Goal: Transaction & Acquisition: Purchase product/service

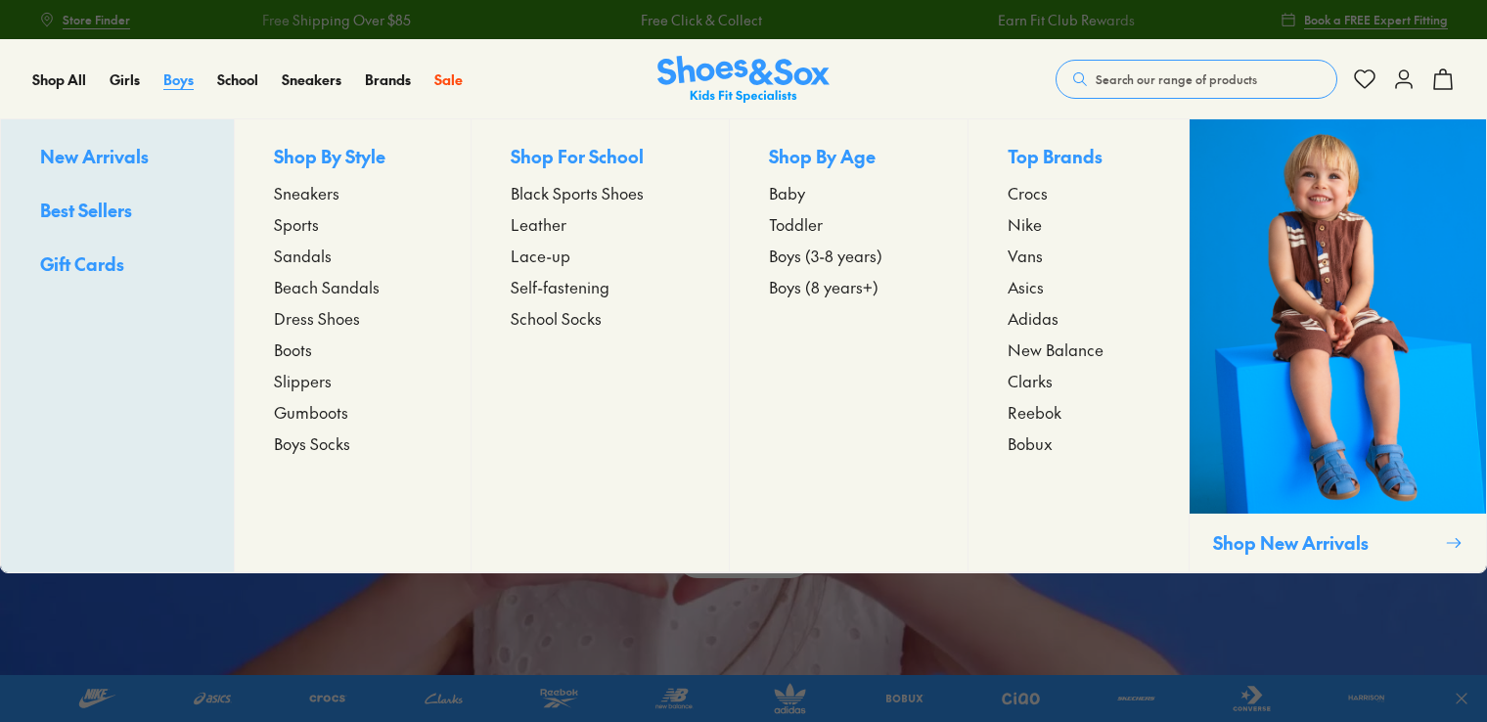
click at [183, 81] on span "Boys" at bounding box center [178, 79] width 30 height 20
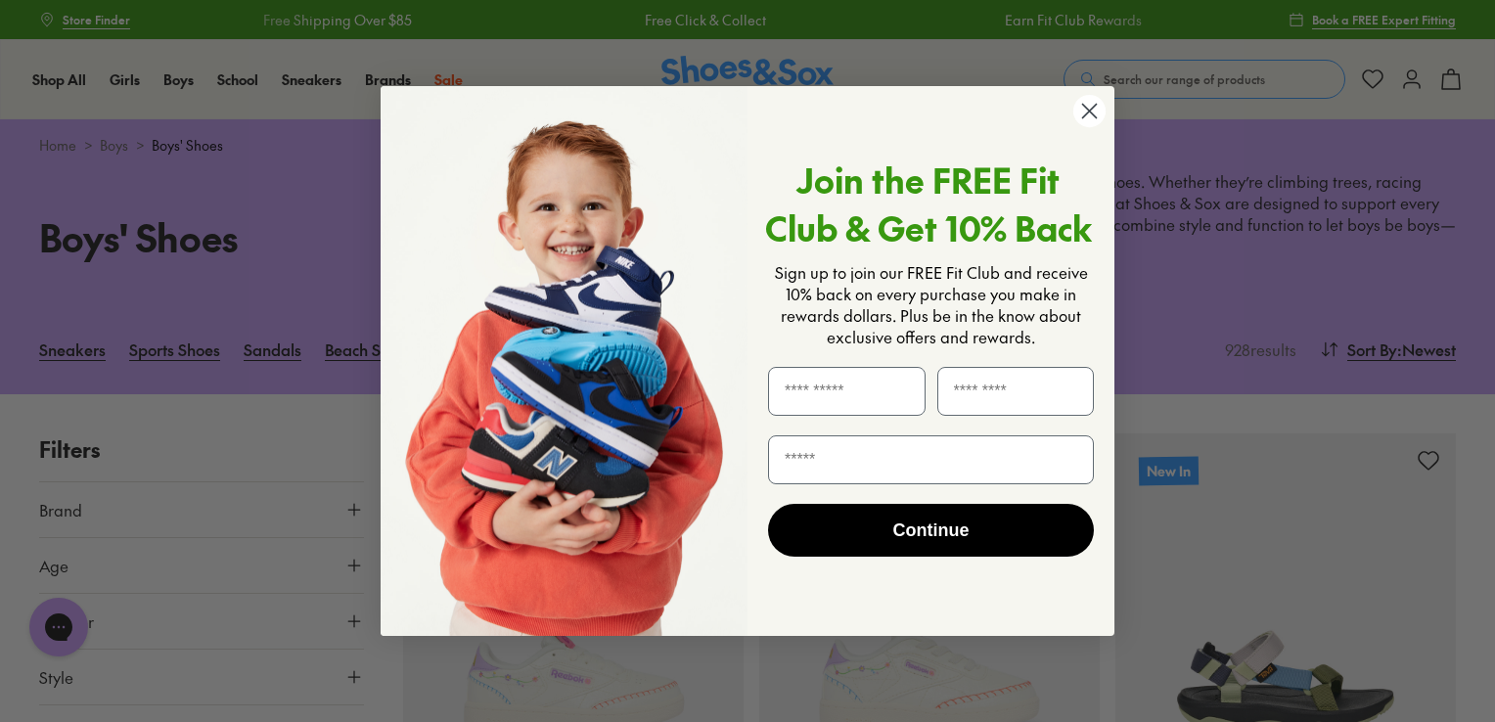
click at [1084, 119] on circle "Close dialog" at bounding box center [1089, 111] width 32 height 32
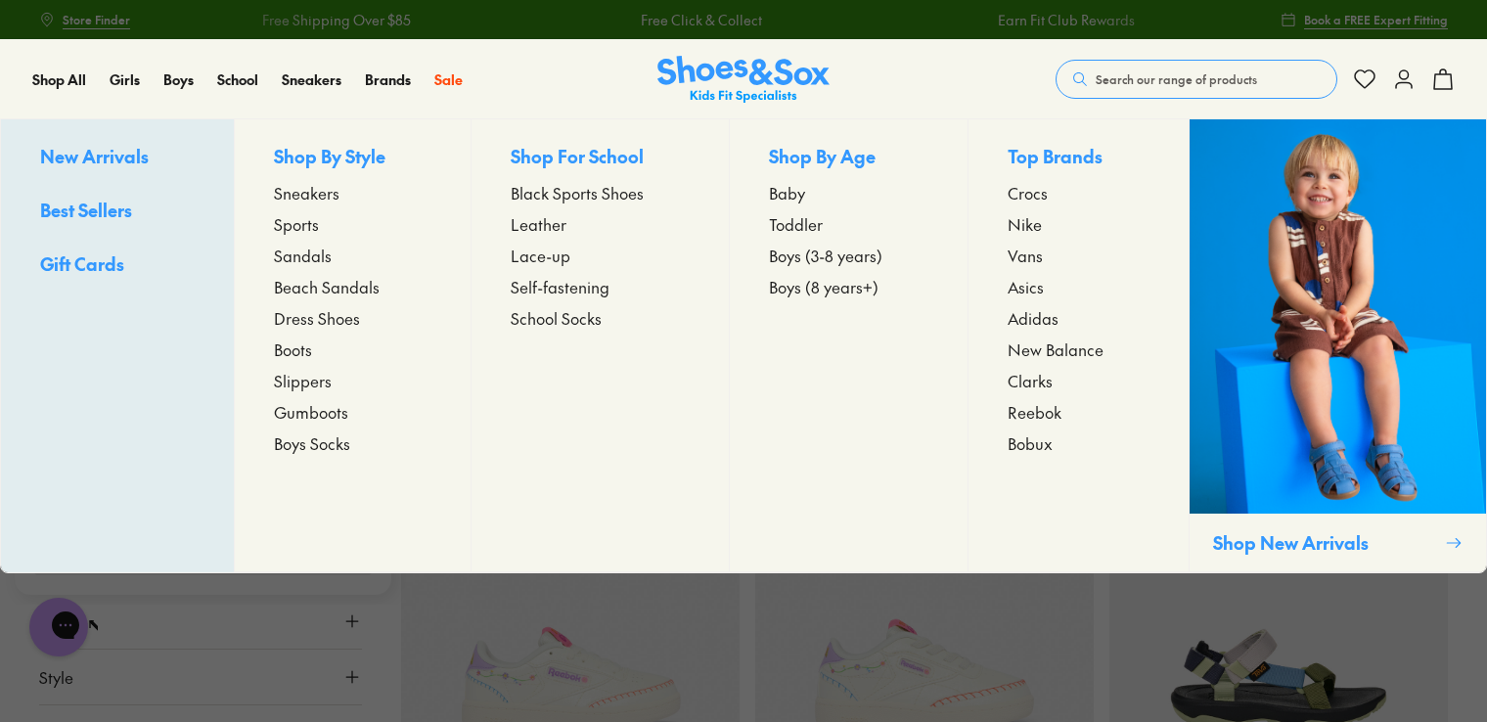
click at [1029, 385] on span "Clarks" at bounding box center [1030, 380] width 45 height 23
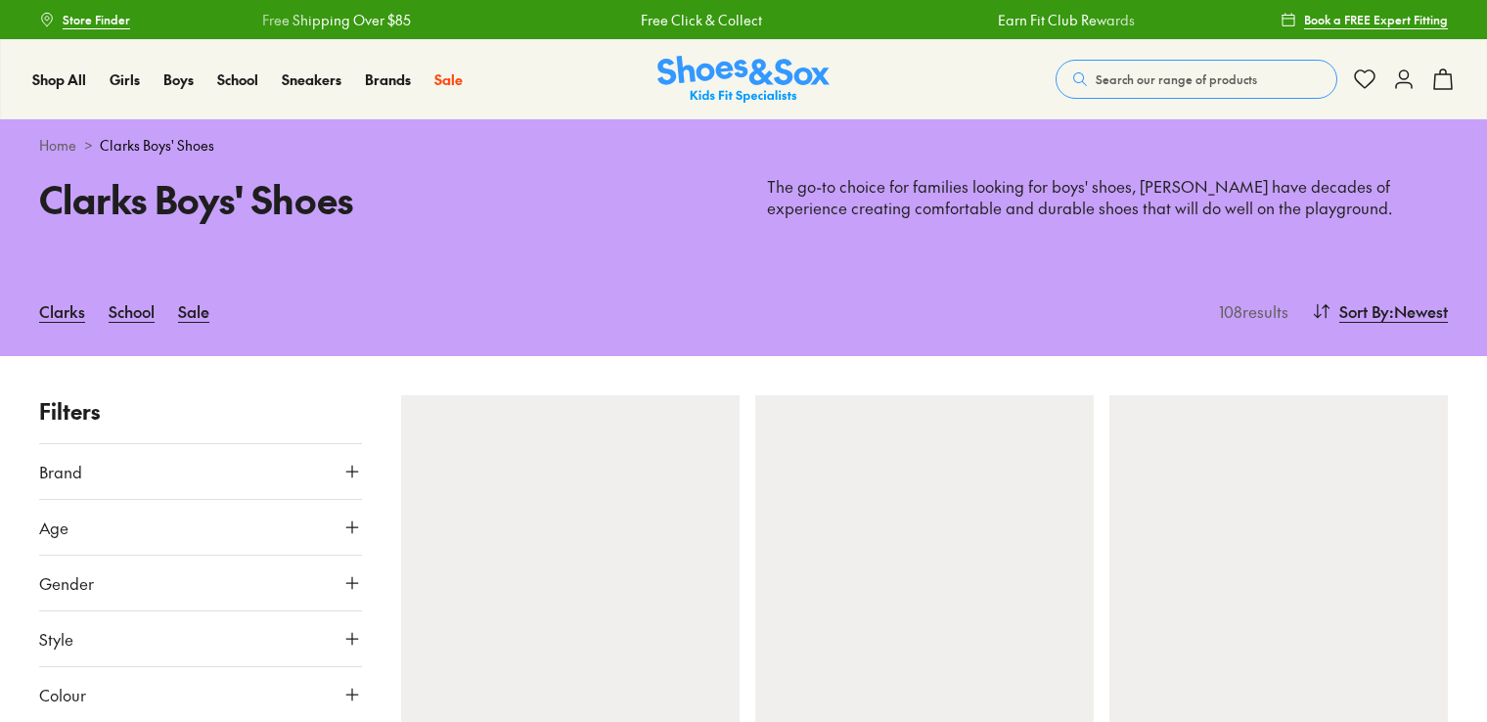
type input "***"
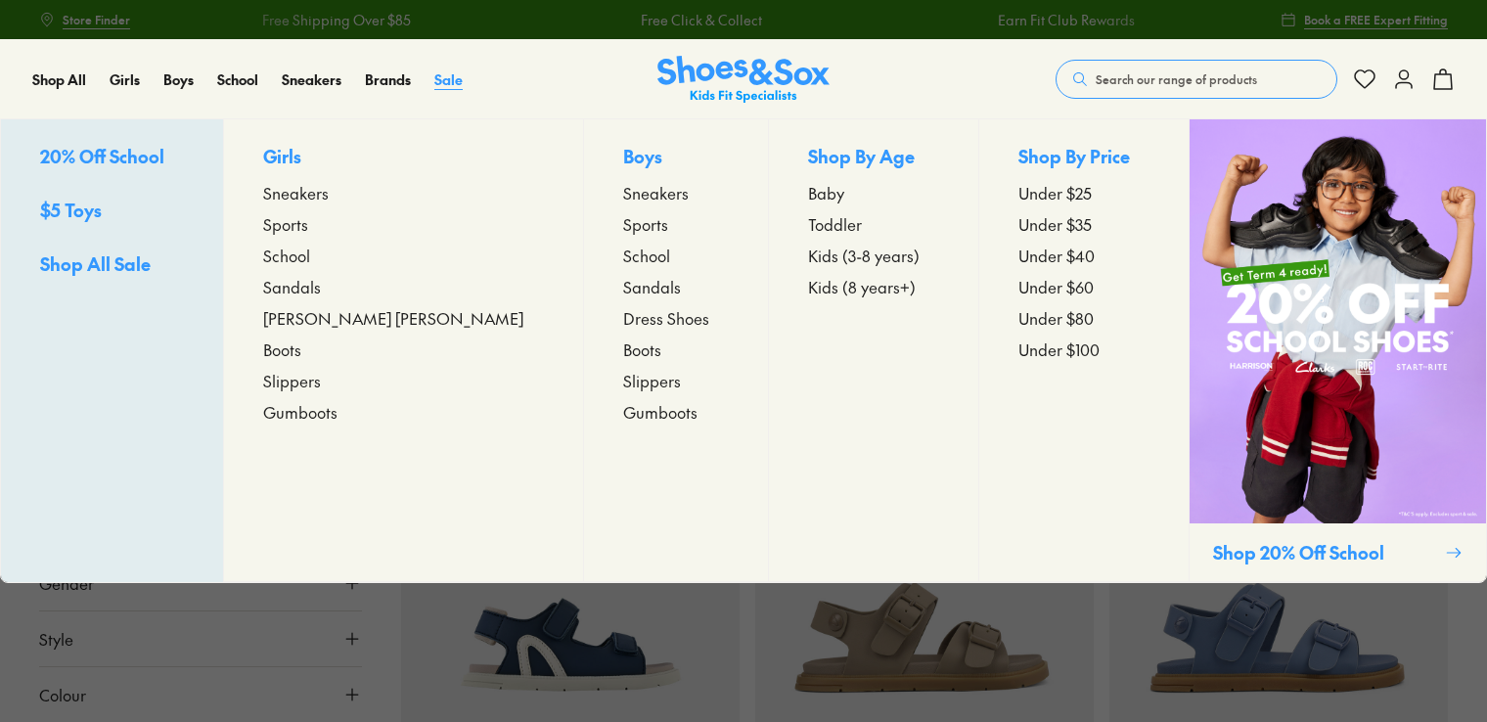
click at [452, 77] on span "Sale" at bounding box center [448, 79] width 28 height 20
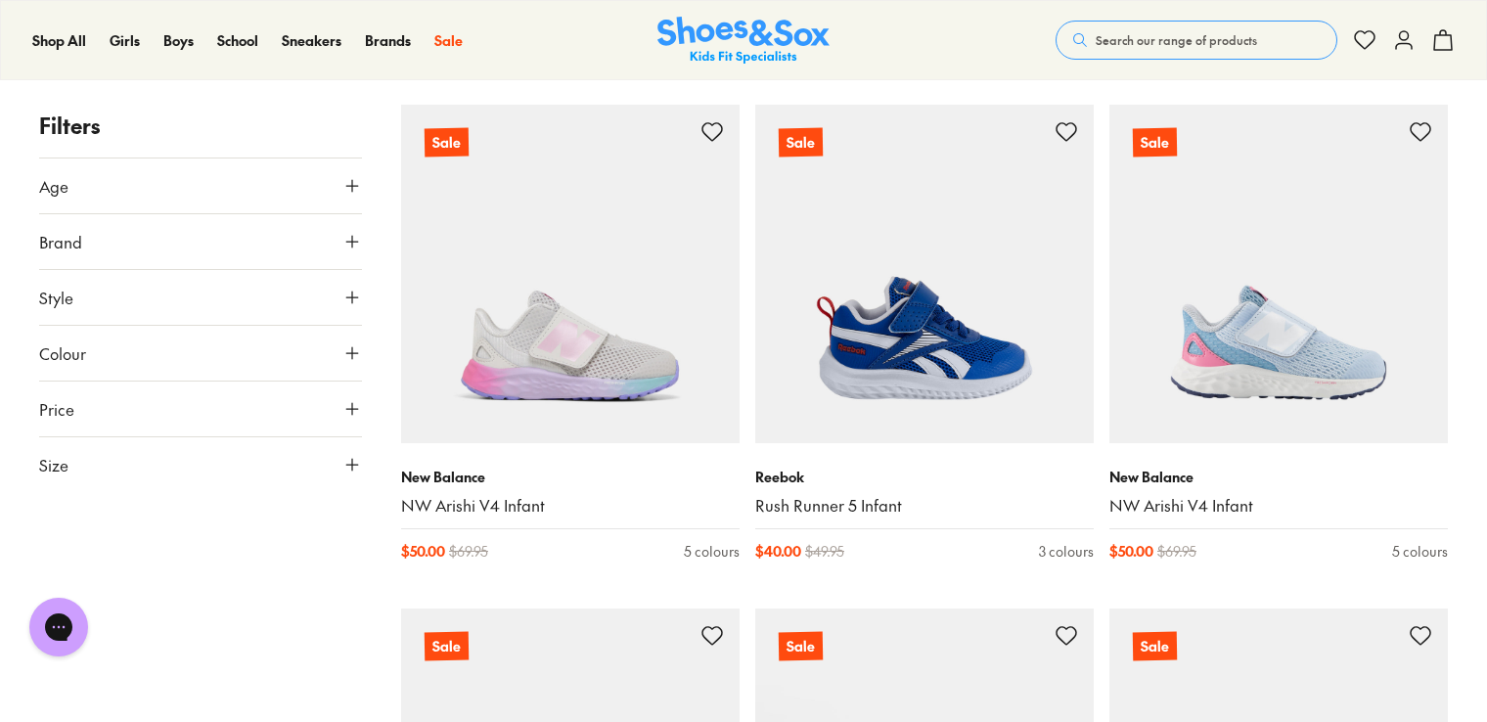
scroll to position [306, 0]
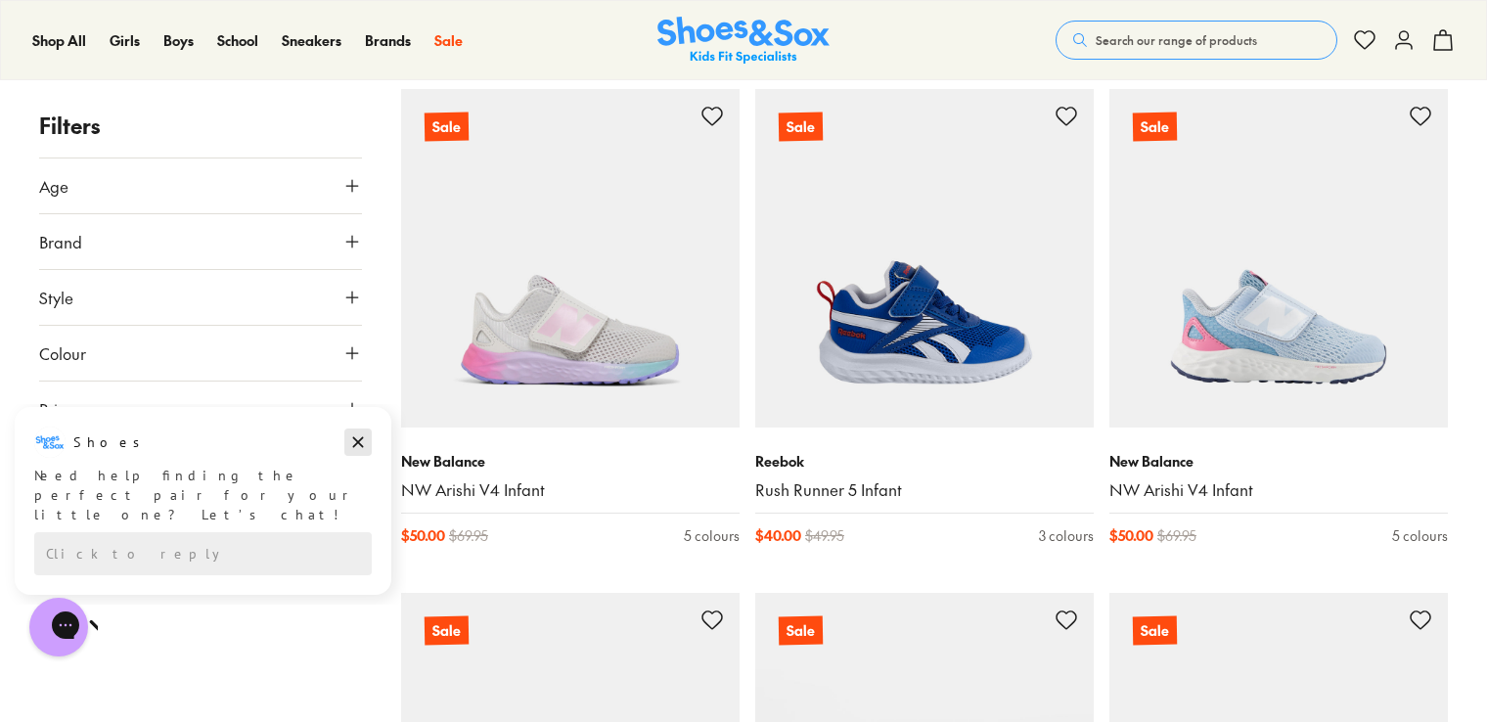
click at [361, 443] on icon "Dismiss campaign" at bounding box center [358, 441] width 20 height 23
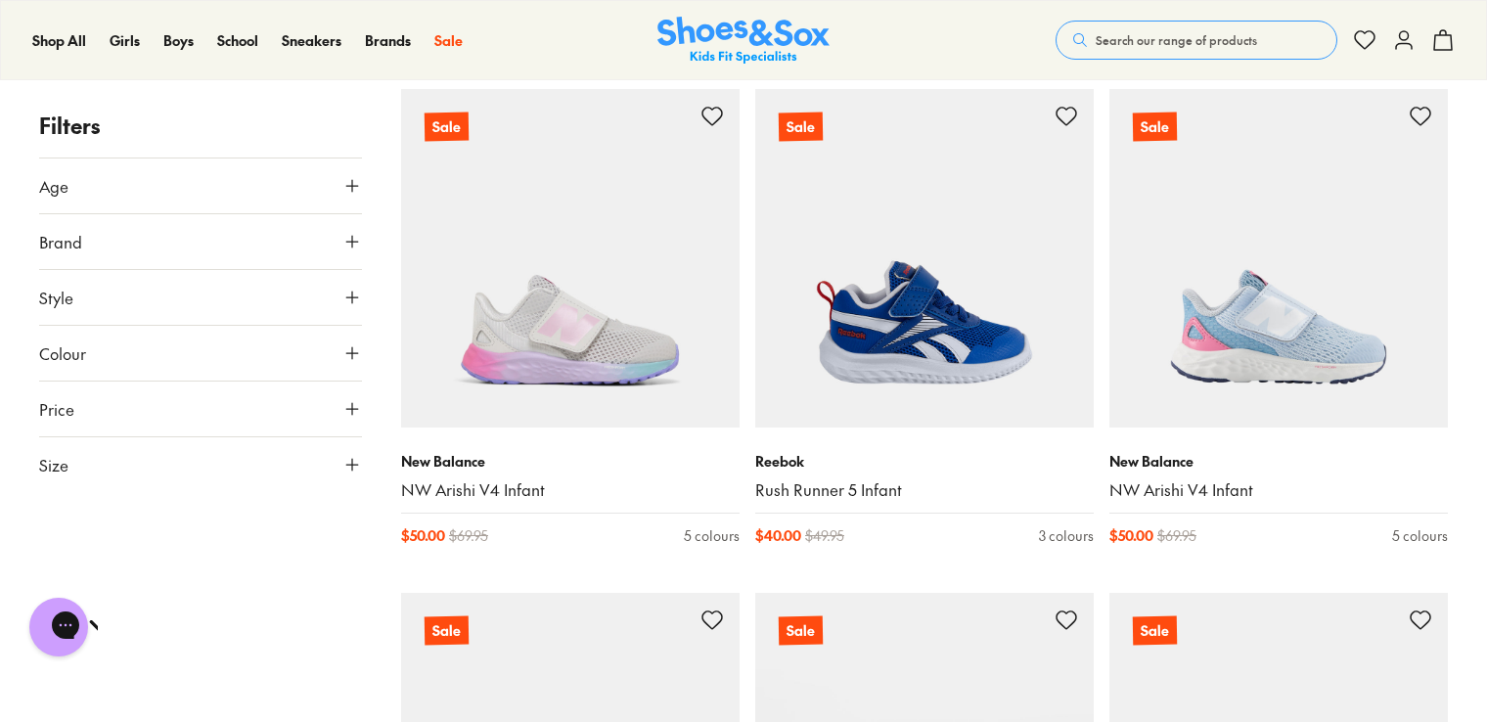
click at [350, 460] on icon at bounding box center [352, 465] width 20 height 20
drag, startPoint x: 1486, startPoint y: 88, endPoint x: 1494, endPoint y: 105, distance: 18.4
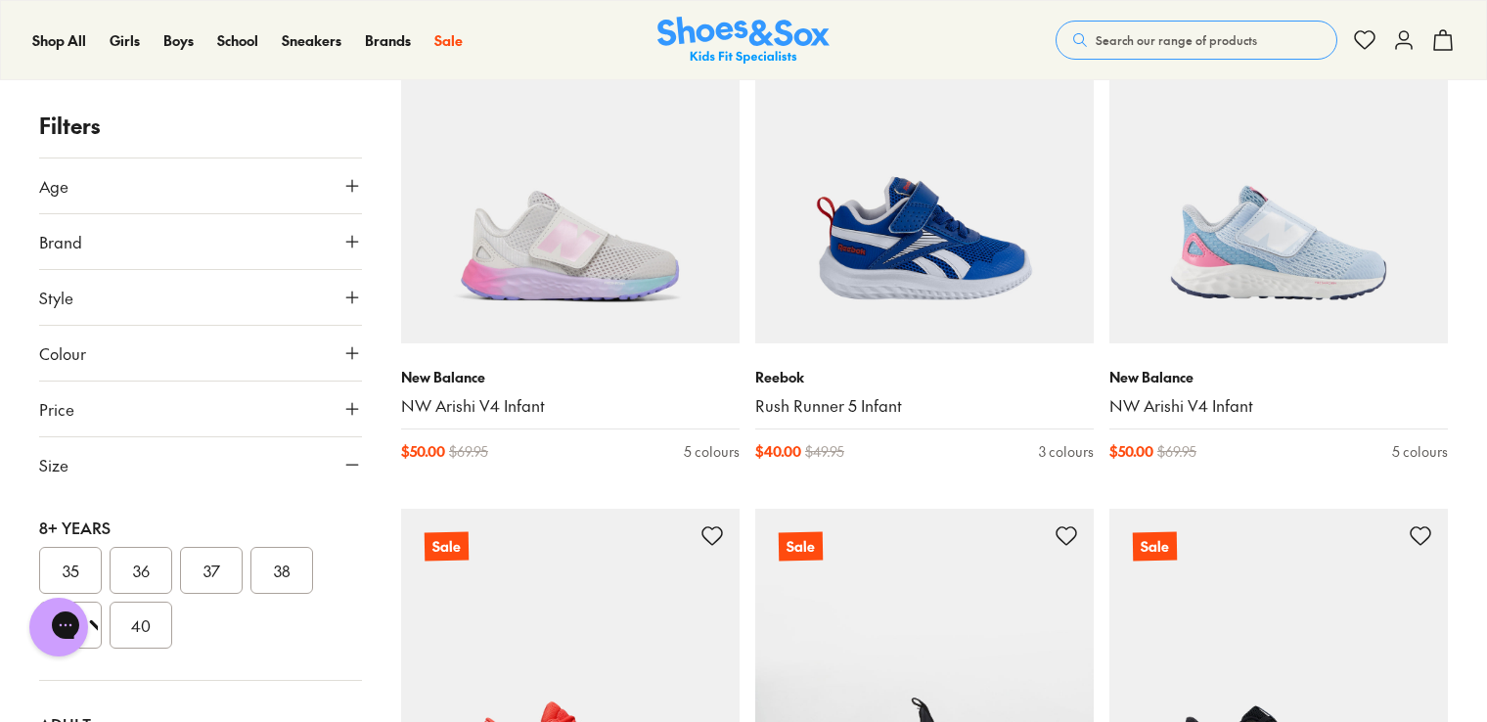
scroll to position [383, 0]
